Goal: Check status: Check status

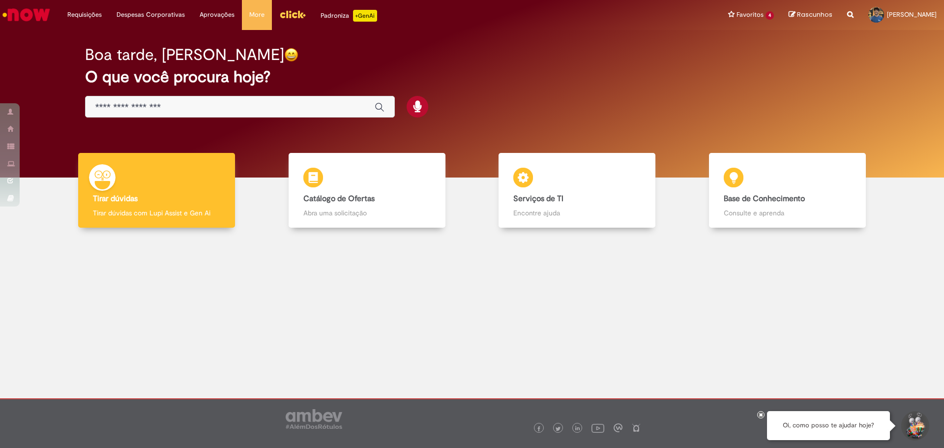
click at [31, 14] on img "Ir para a Homepage" at bounding box center [26, 15] width 51 height 20
click at [97, 35] on link "Exibir Todas as Solicitações" at bounding box center [115, 39] width 108 height 11
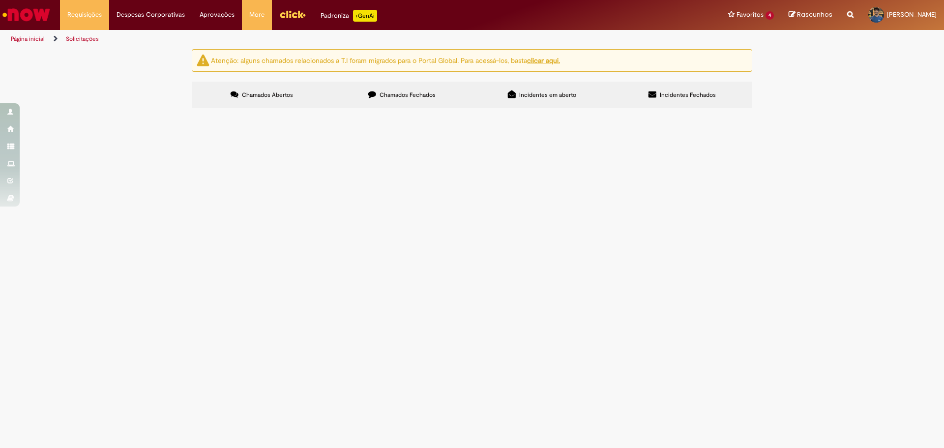
click at [444, 95] on label "Chamados Fechados" at bounding box center [402, 95] width 140 height 27
click at [0, 0] on link "2" at bounding box center [0, 0] width 0 height 0
click at [0, 0] on link "1" at bounding box center [0, 0] width 0 height 0
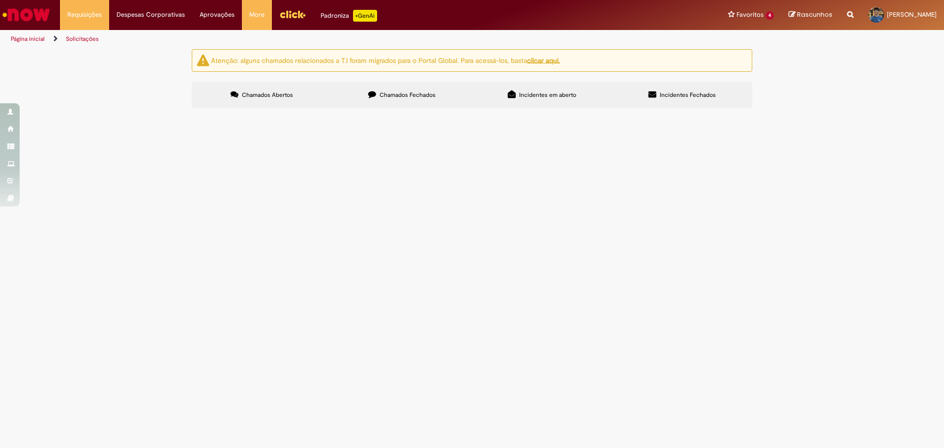
scroll to position [612, 0]
click at [0, 0] on span "R13402074" at bounding box center [0, 0] width 0 height 0
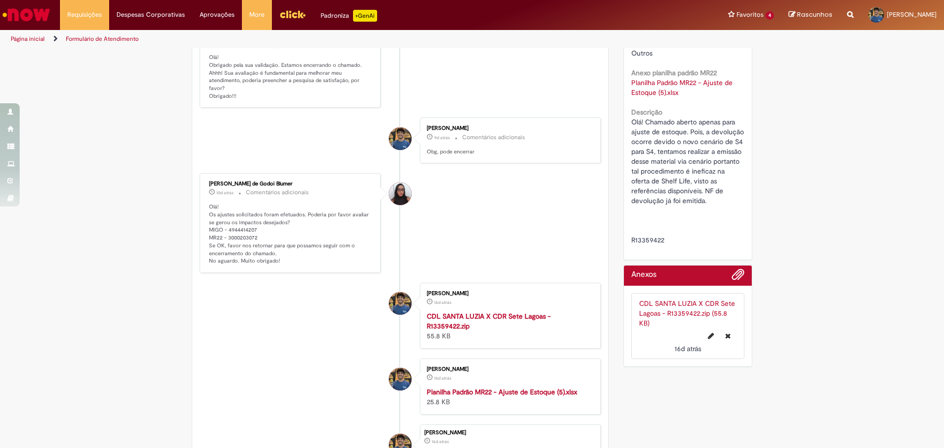
scroll to position [253, 0]
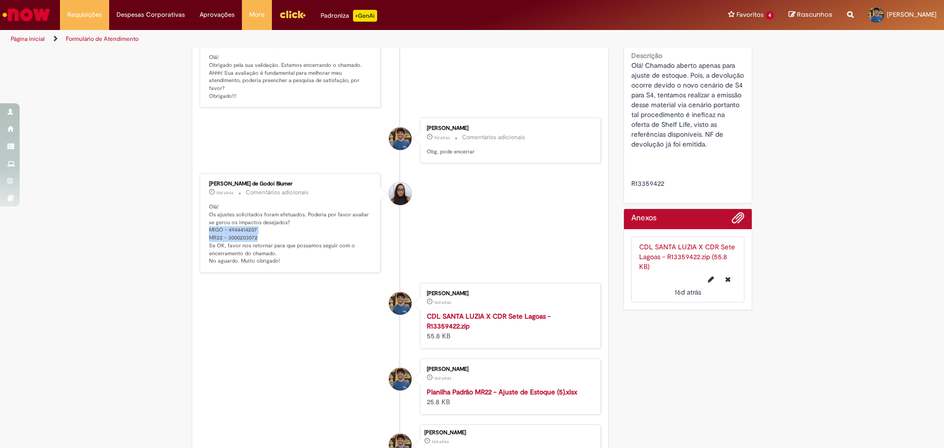
drag, startPoint x: 258, startPoint y: 252, endPoint x: 203, endPoint y: 243, distance: 56.3
click at [203, 243] on div "[PERSON_NAME] de Godoi Blumer 10d atrás 10 dias atrás Comentários adicionais Ol…" at bounding box center [290, 223] width 175 height 94
copy p "MIGO - 4944414207 MR22 - 3000203072"
